Goal: Check status: Check status

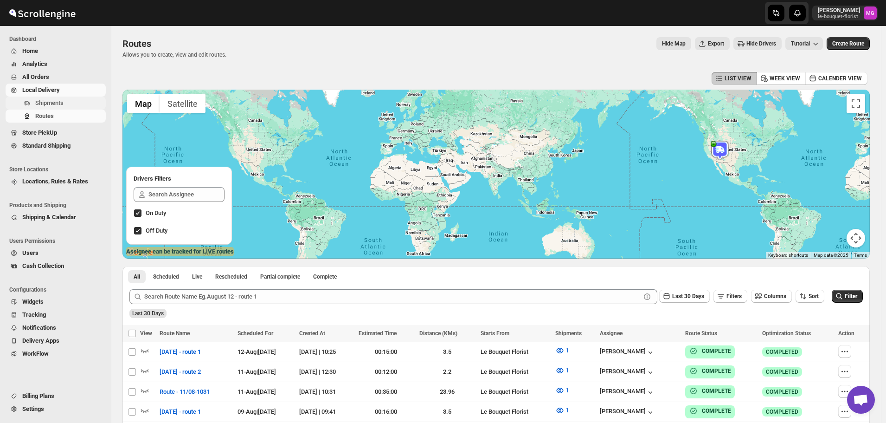
click at [44, 99] on span "Shipments" at bounding box center [49, 102] width 28 height 7
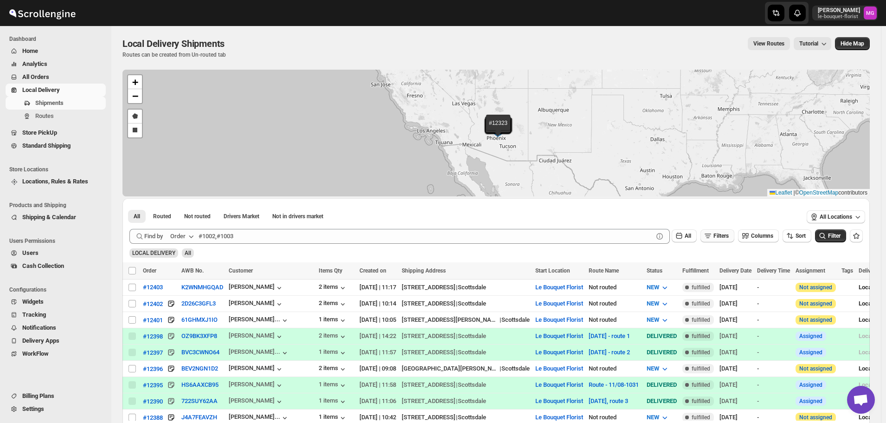
click at [727, 234] on span "Filters" at bounding box center [721, 235] width 15 height 6
click at [727, 273] on span "Add Filter" at bounding box center [725, 272] width 24 height 7
click at [689, 274] on button "Select" at bounding box center [671, 272] width 70 height 13
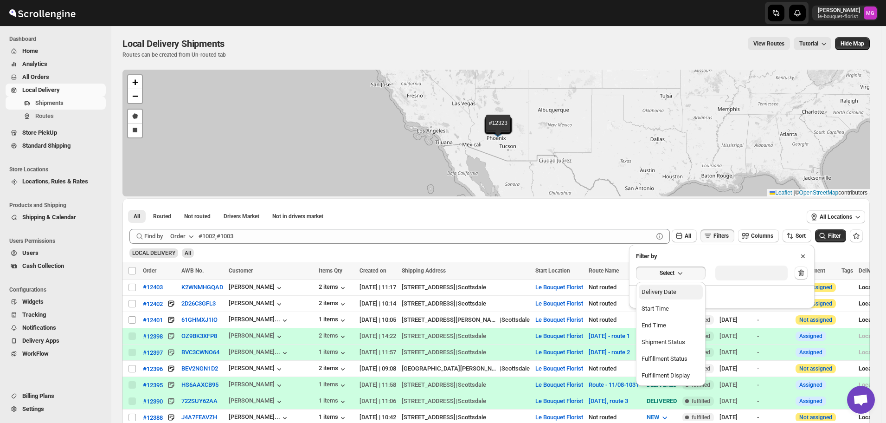
click at [683, 291] on button "Delivery Date" at bounding box center [671, 291] width 64 height 15
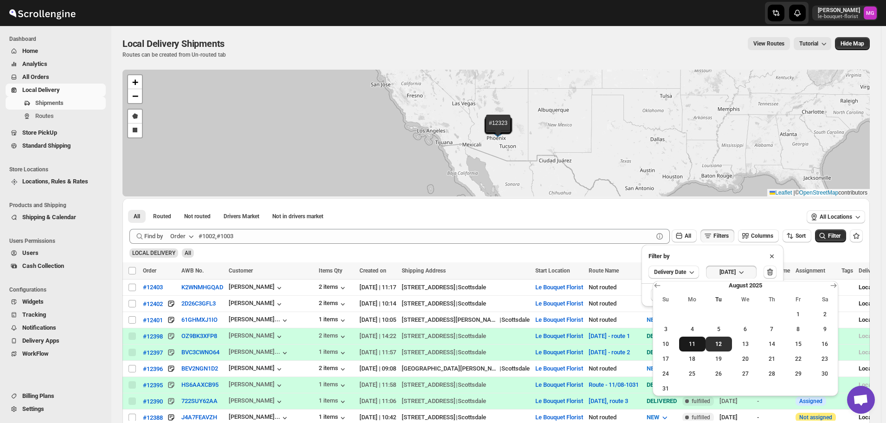
click at [697, 346] on span "11" at bounding box center [692, 343] width 19 height 7
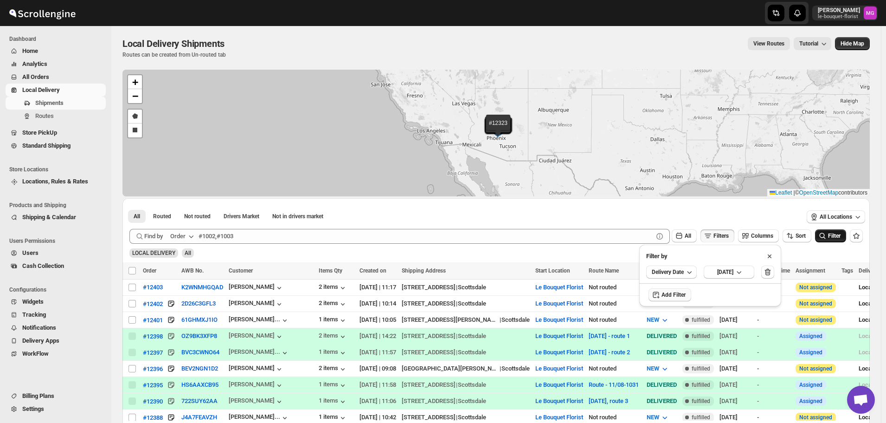
click at [823, 240] on icon "submit" at bounding box center [822, 235] width 9 height 9
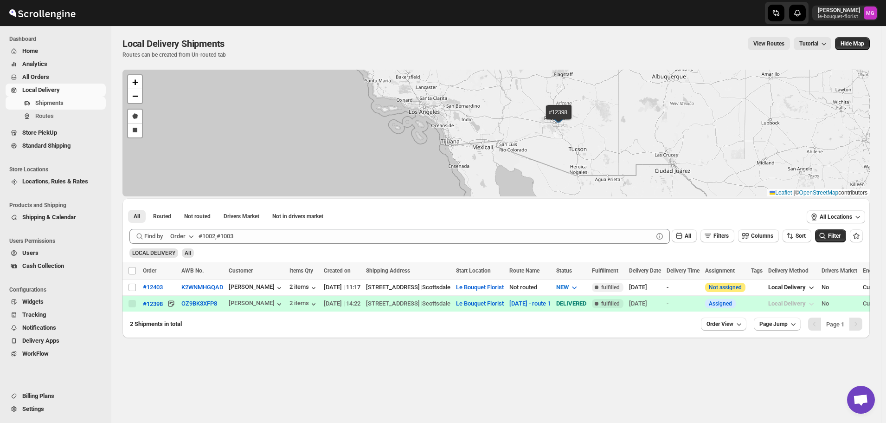
drag, startPoint x: 580, startPoint y: 129, endPoint x: 553, endPoint y: 146, distance: 32.3
click at [554, 146] on div "#12403 #12398 + − Draw a polygon Draw a rectangle Leaflet | © OpenStreetMap con…" at bounding box center [495, 133] width 747 height 127
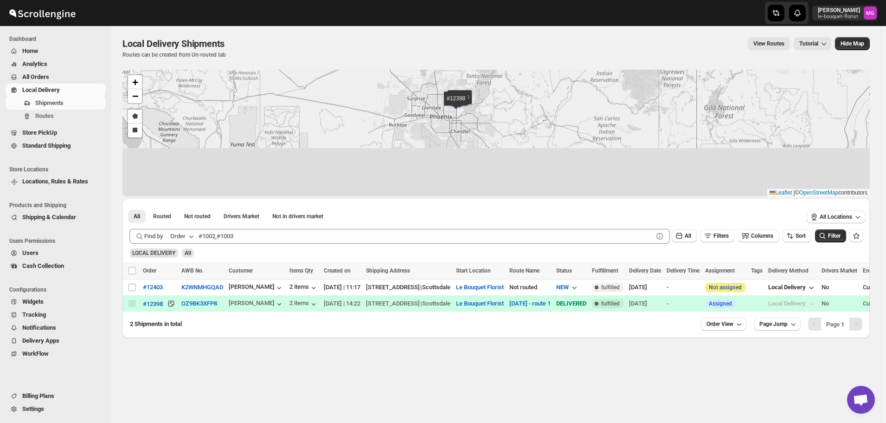
drag, startPoint x: 454, startPoint y: 166, endPoint x: 473, endPoint y: 80, distance: 87.9
click at [473, 80] on div "#12403 #12398 + − Draw a polygon Draw a rectangle Leaflet | © OpenStreetMap con…" at bounding box center [495, 133] width 747 height 127
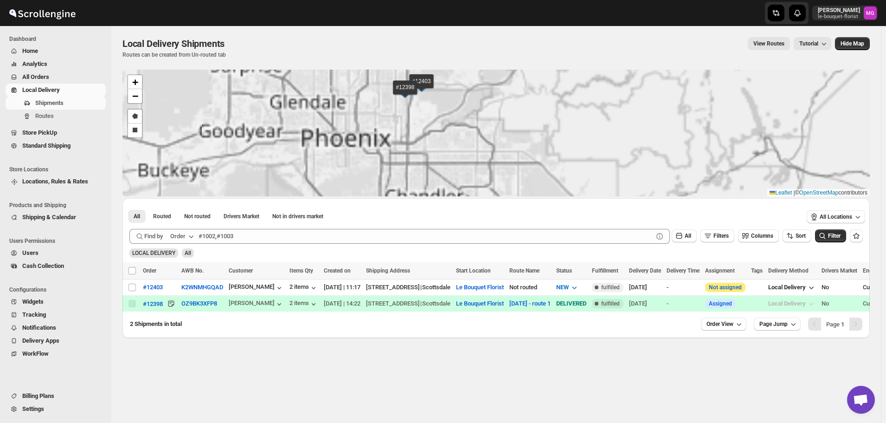
drag, startPoint x: 475, startPoint y: 120, endPoint x: 493, endPoint y: 151, distance: 36.0
click at [493, 151] on div "#12403 #12398 + − Draw a polygon Draw a rectangle Leaflet | © OpenStreetMap con…" at bounding box center [495, 133] width 747 height 127
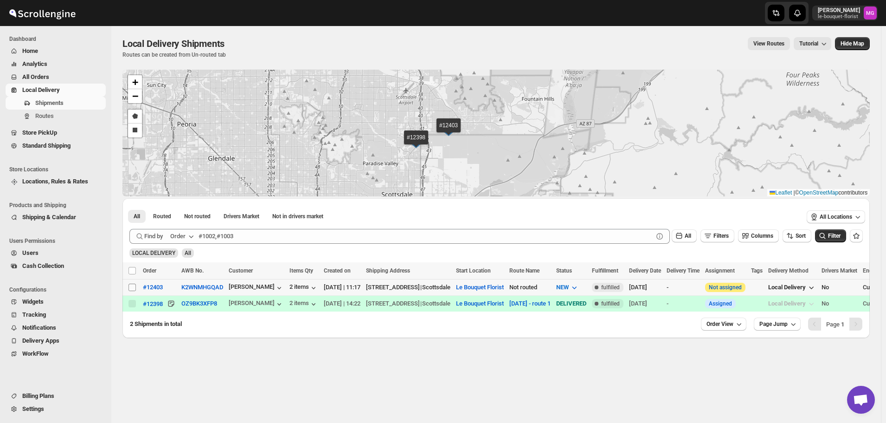
click at [134, 285] on input "Select shipment" at bounding box center [132, 286] width 7 height 7
checkbox input "true"
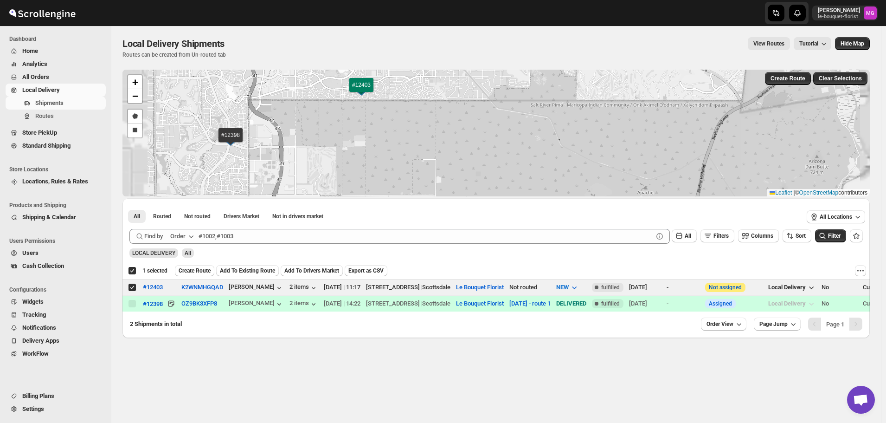
drag, startPoint x: 445, startPoint y: 129, endPoint x: 521, endPoint y: 167, distance: 84.2
click at [521, 166] on div "#12398 #12403 + − Draw a polygon Draw a rectangle Leaflet | © OpenStreetMap con…" at bounding box center [495, 133] width 747 height 127
